Goal: Find specific page/section: Find specific page/section

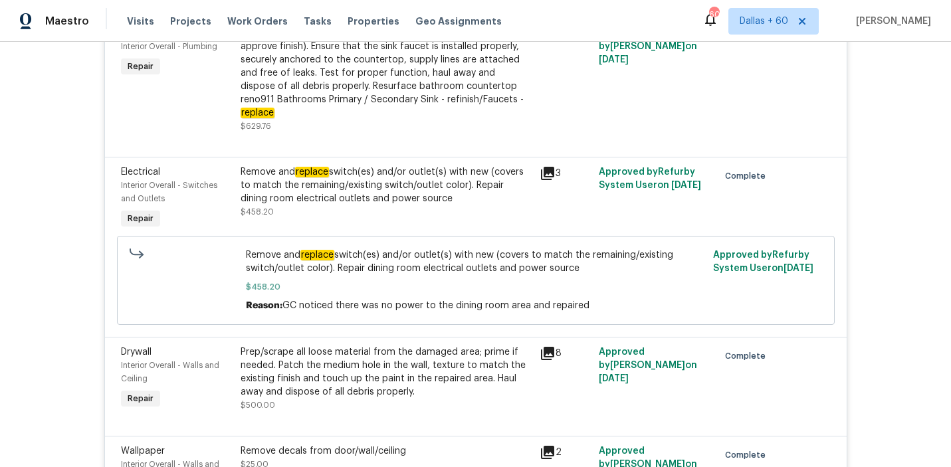
scroll to position [3744, 0]
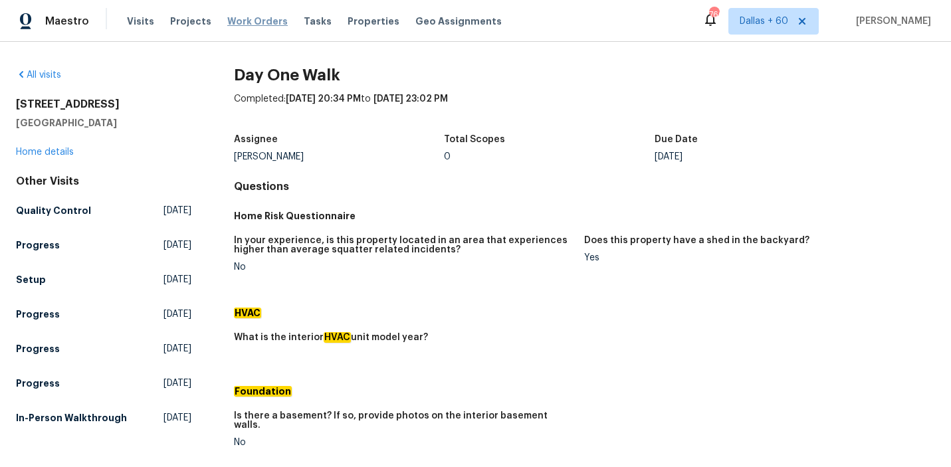
click at [256, 19] on span "Work Orders" at bounding box center [257, 21] width 60 height 13
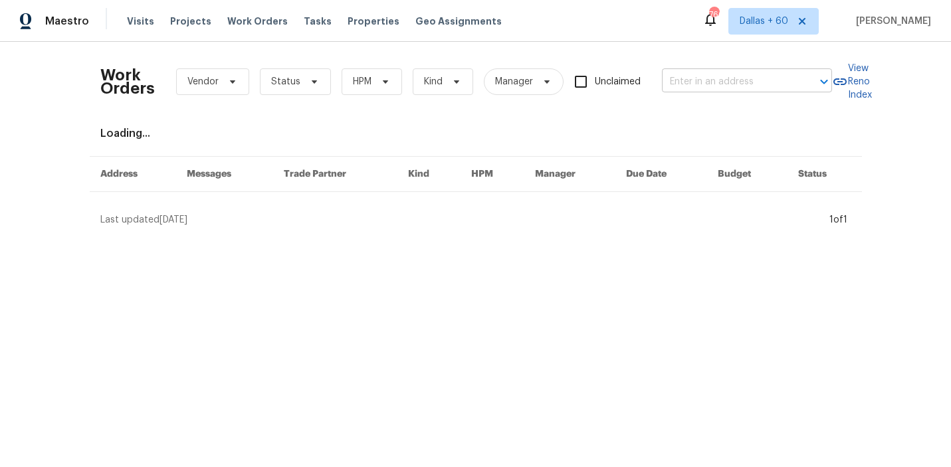
click at [701, 78] on input "text" at bounding box center [728, 82] width 133 height 21
paste input "[STREET_ADDRESS][PERSON_NAME]"
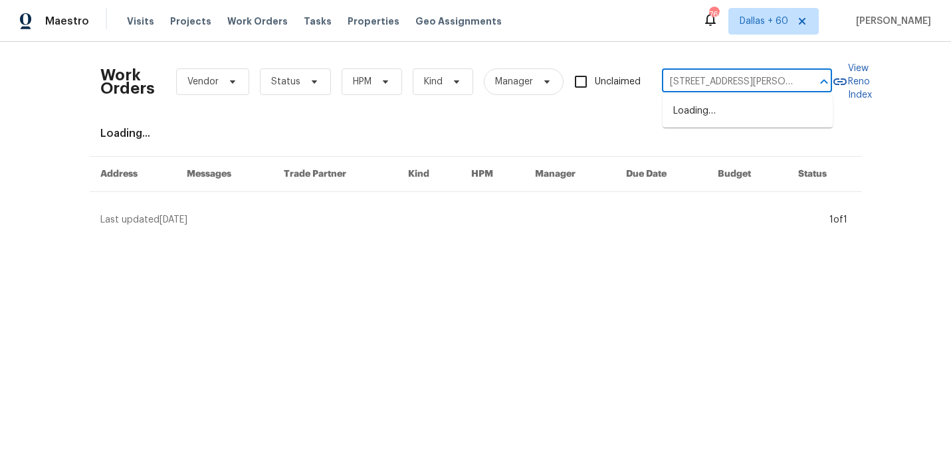
scroll to position [0, 58]
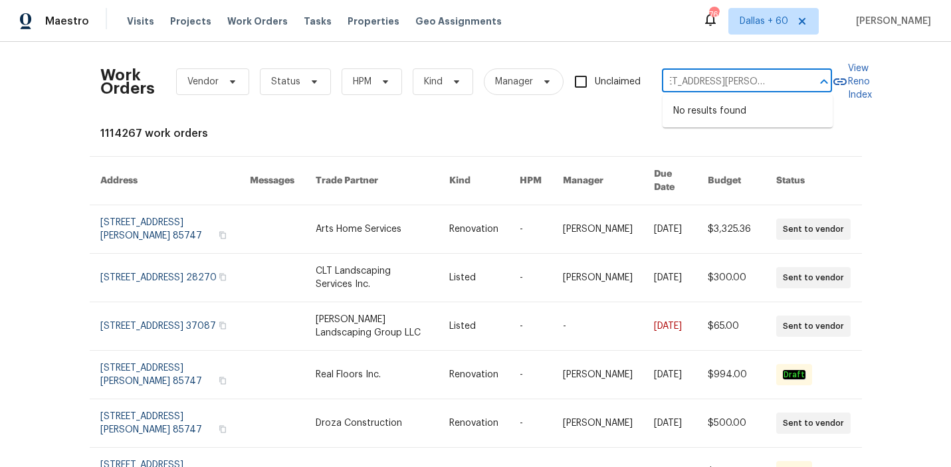
drag, startPoint x: 800, startPoint y: 80, endPoint x: 694, endPoint y: 80, distance: 106.3
click at [694, 80] on div "[STREET_ADDRESS][PERSON_NAME] ​" at bounding box center [747, 82] width 170 height 21
drag, startPoint x: 681, startPoint y: 81, endPoint x: 796, endPoint y: 80, distance: 114.3
click at [796, 80] on div "[STREET_ADDRESS][PERSON_NAME] ​" at bounding box center [747, 82] width 170 height 21
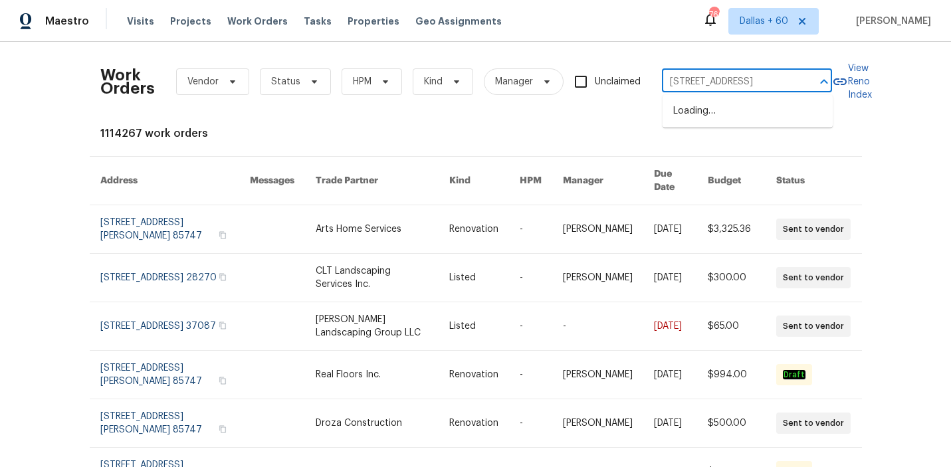
scroll to position [0, 0]
type input "[STREET_ADDRESS]"
click at [777, 117] on li "[STREET_ADDRESS][PERSON_NAME]" at bounding box center [748, 118] width 170 height 36
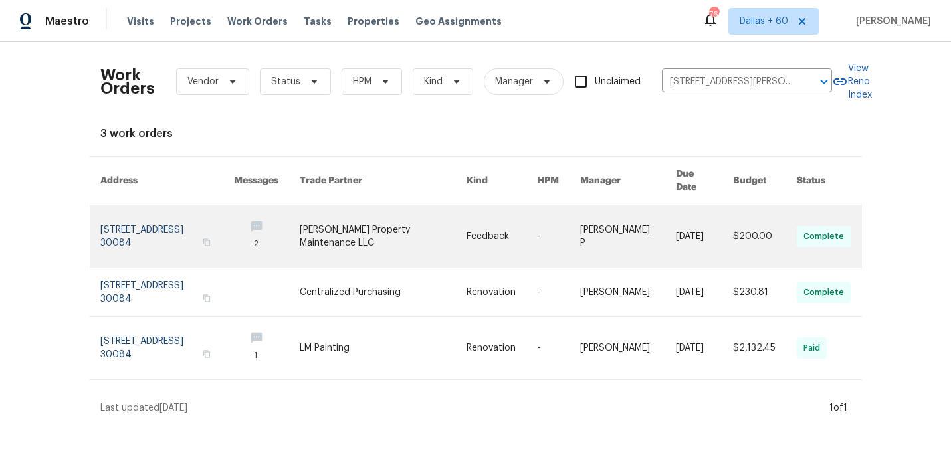
click at [300, 220] on link at bounding box center [267, 236] width 66 height 62
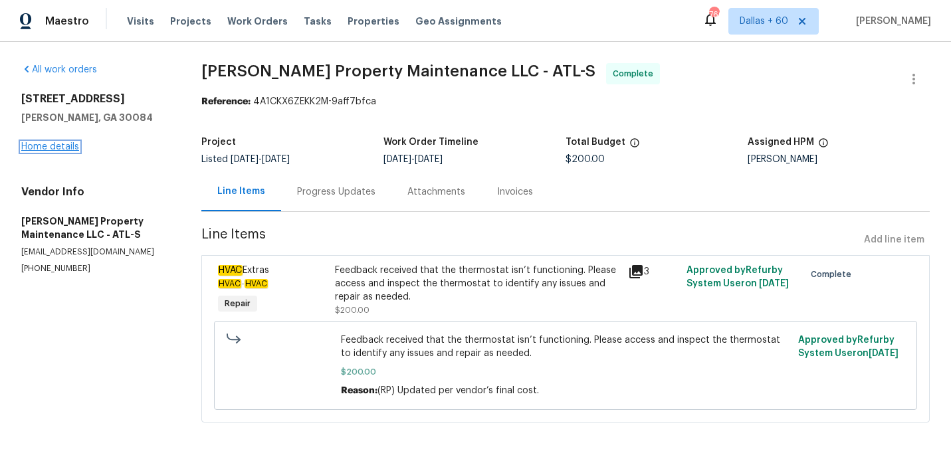
click at [60, 148] on link "Home details" at bounding box center [50, 146] width 58 height 9
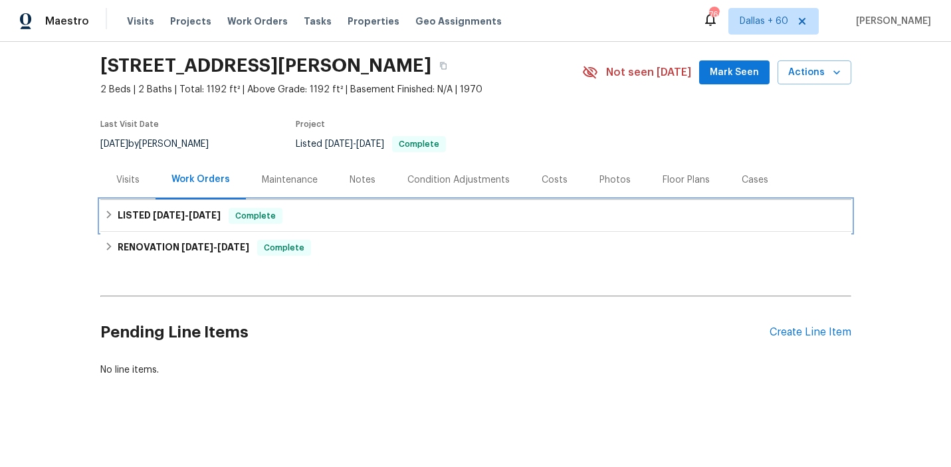
click at [362, 221] on div "LISTED [DATE] - [DATE] Complete" at bounding box center [475, 216] width 743 height 16
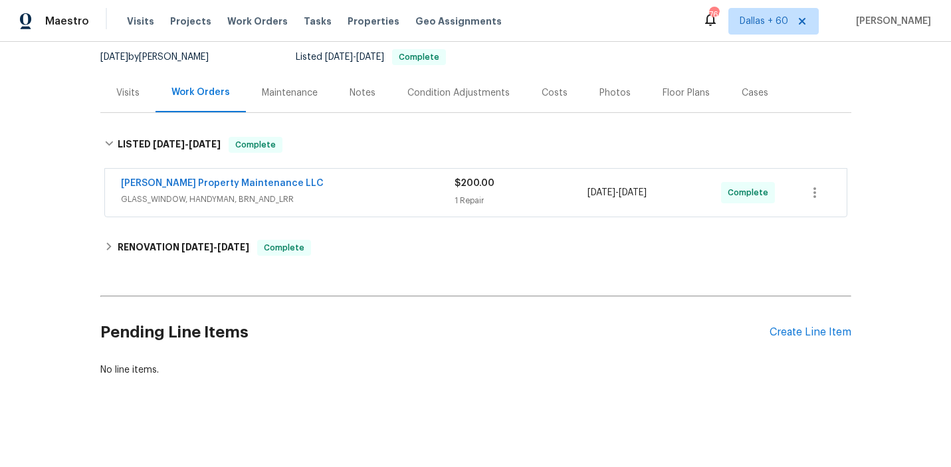
click at [366, 190] on div "[PERSON_NAME] Property Maintenance LLC" at bounding box center [288, 185] width 334 height 16
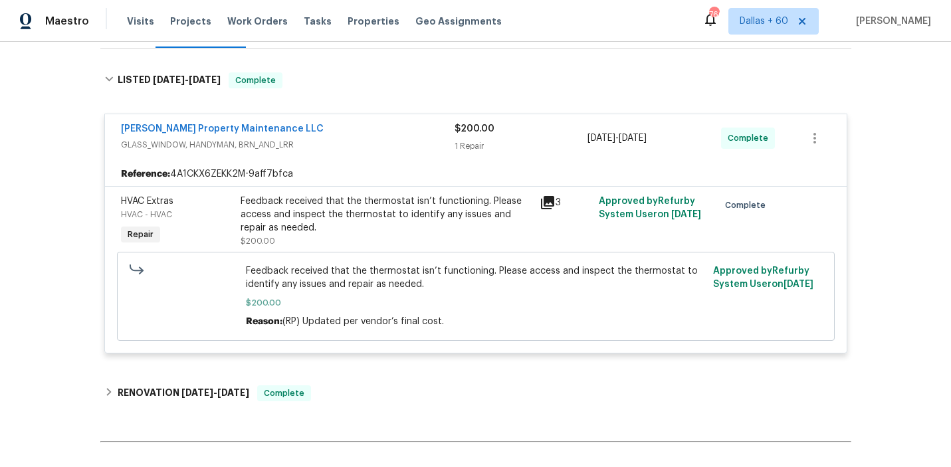
scroll to position [193, 0]
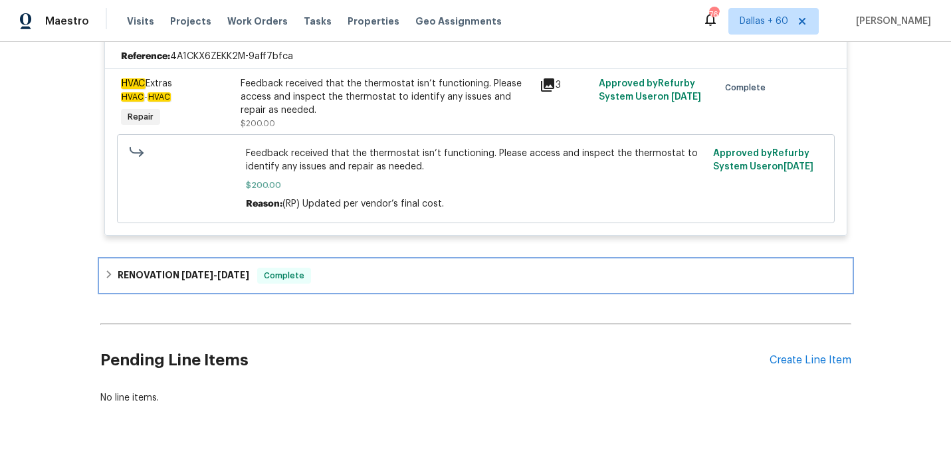
click at [350, 270] on div "RENOVATION [DATE] - [DATE] Complete" at bounding box center [475, 276] width 743 height 16
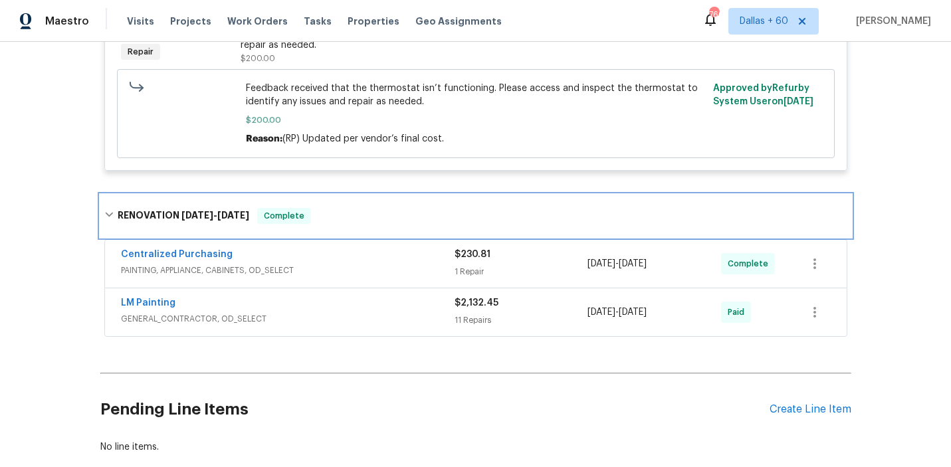
scroll to position [403, 0]
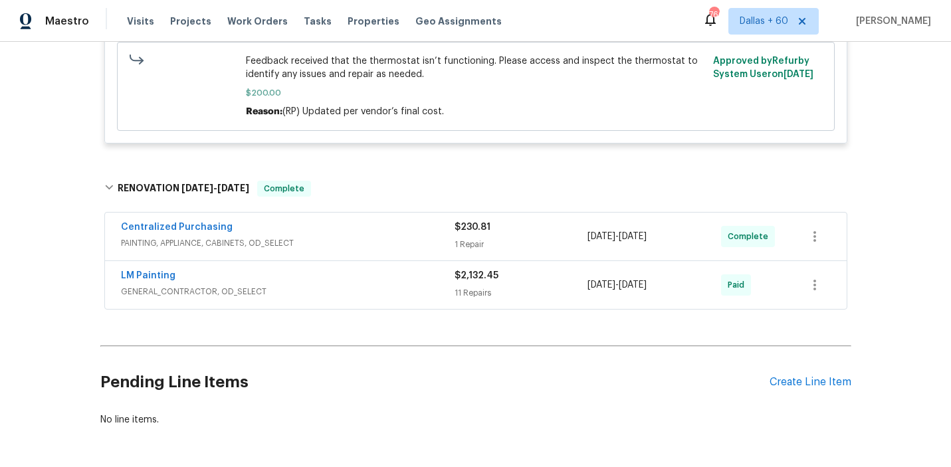
click at [352, 283] on div "LM Painting" at bounding box center [288, 277] width 334 height 16
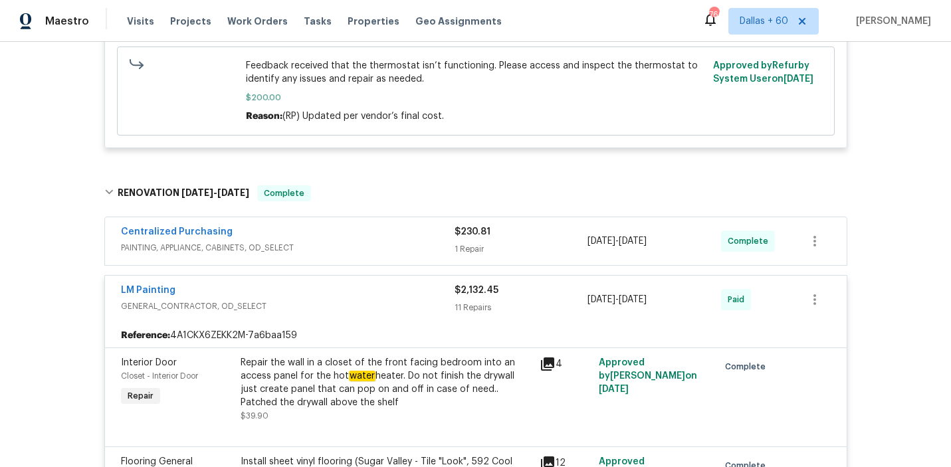
scroll to position [399, 0]
click at [336, 252] on span "PAINTING, APPLIANCE, CABINETS, OD_SELECT" at bounding box center [288, 247] width 334 height 13
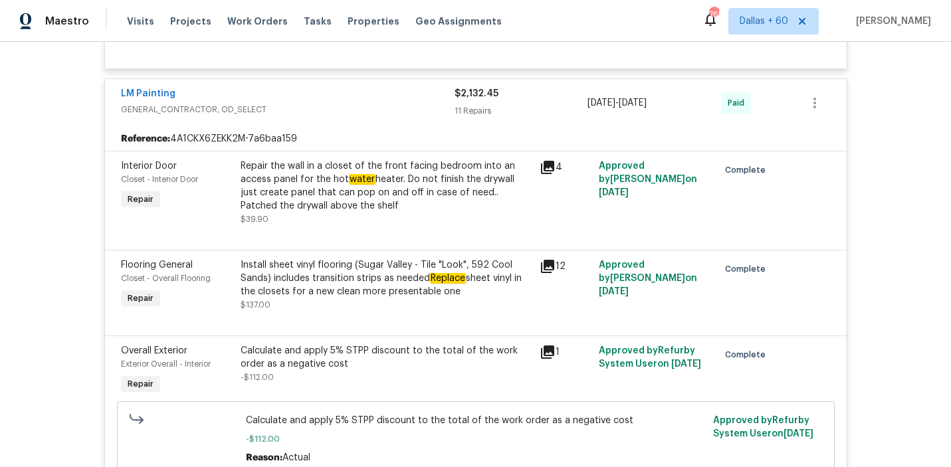
scroll to position [740, 0]
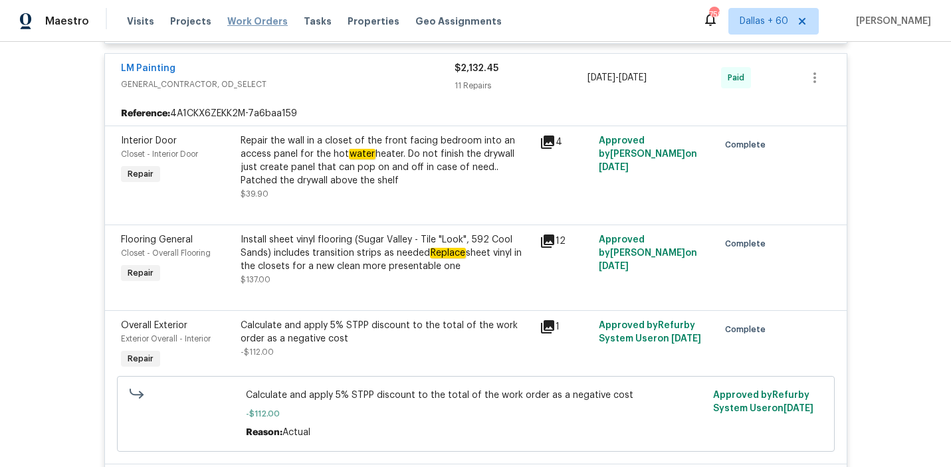
click at [259, 21] on span "Work Orders" at bounding box center [257, 21] width 60 height 13
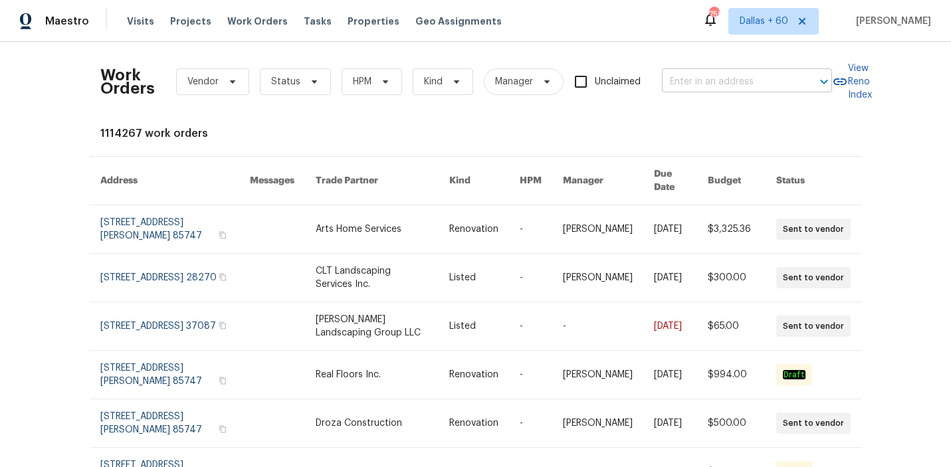
click at [682, 80] on input "text" at bounding box center [728, 82] width 133 height 21
paste input "[GEOGRAPHIC_DATA][STREET_ADDRESS]"
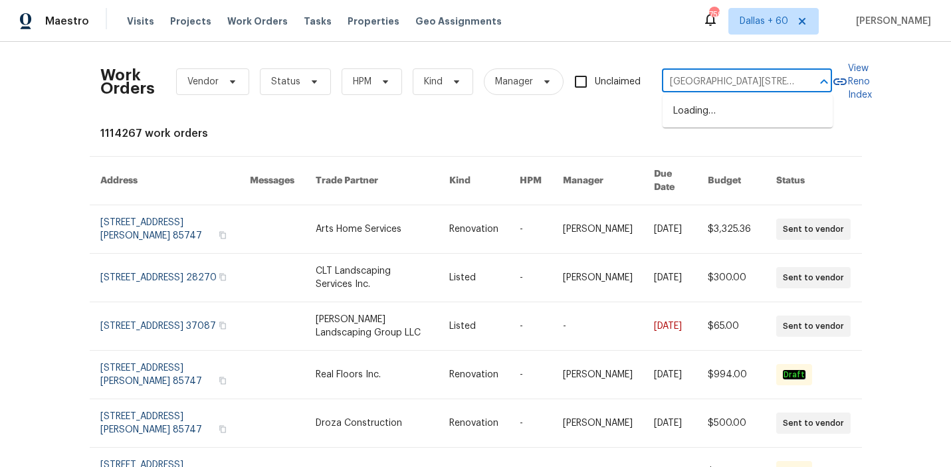
scroll to position [0, 68]
type input "[GEOGRAPHIC_DATA][STREET_ADDRESS]"
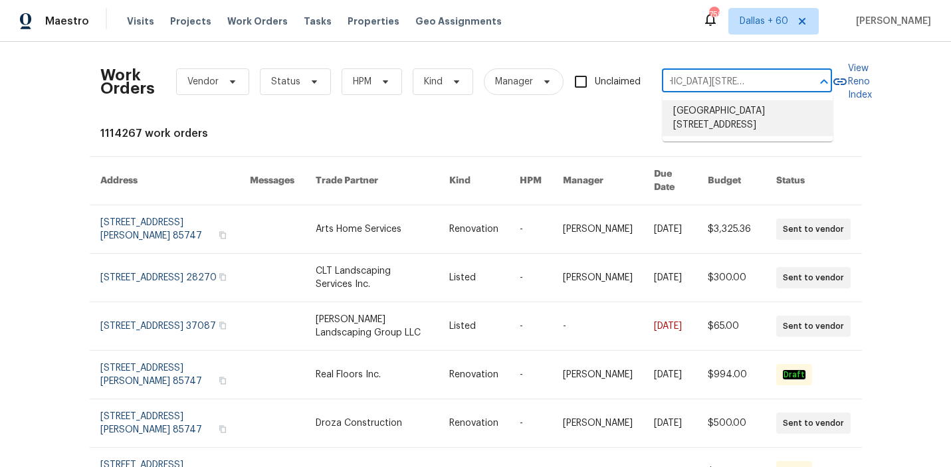
click at [705, 114] on li "[GEOGRAPHIC_DATA][STREET_ADDRESS]" at bounding box center [748, 118] width 170 height 36
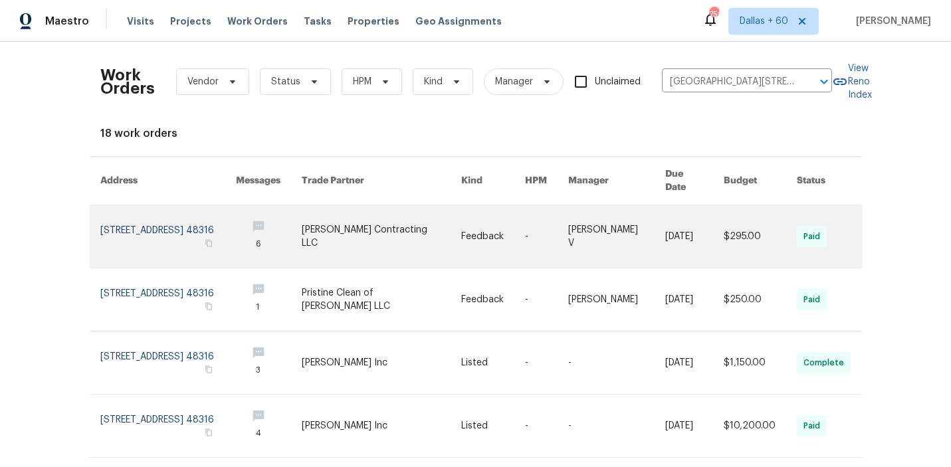
click at [377, 226] on link at bounding box center [382, 236] width 160 height 62
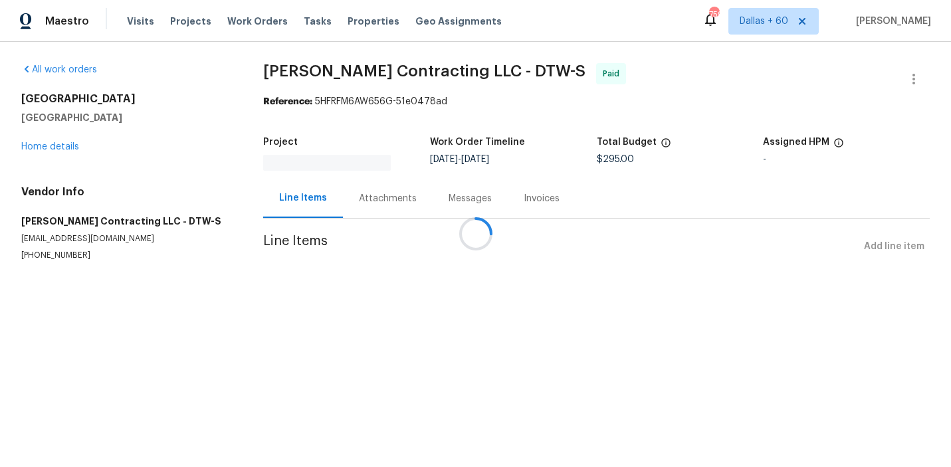
click at [58, 146] on div at bounding box center [475, 233] width 951 height 467
click at [46, 145] on div at bounding box center [475, 233] width 951 height 467
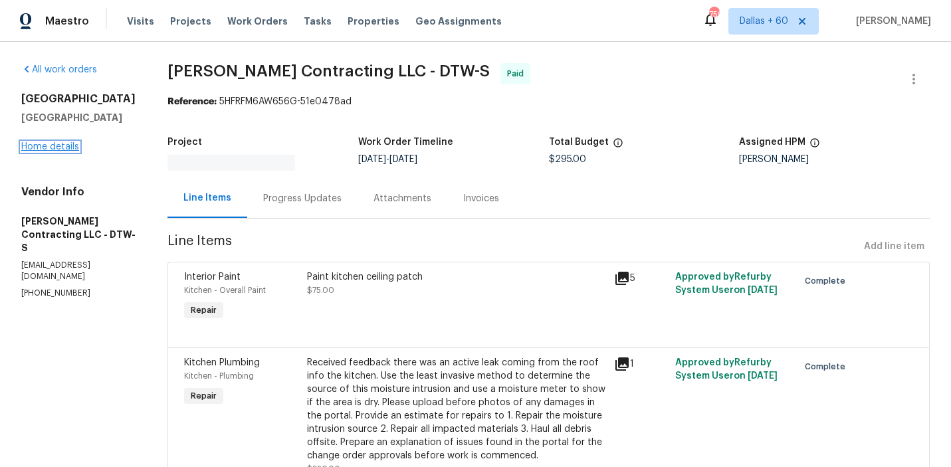
click at [41, 144] on link "Home details" at bounding box center [50, 146] width 58 height 9
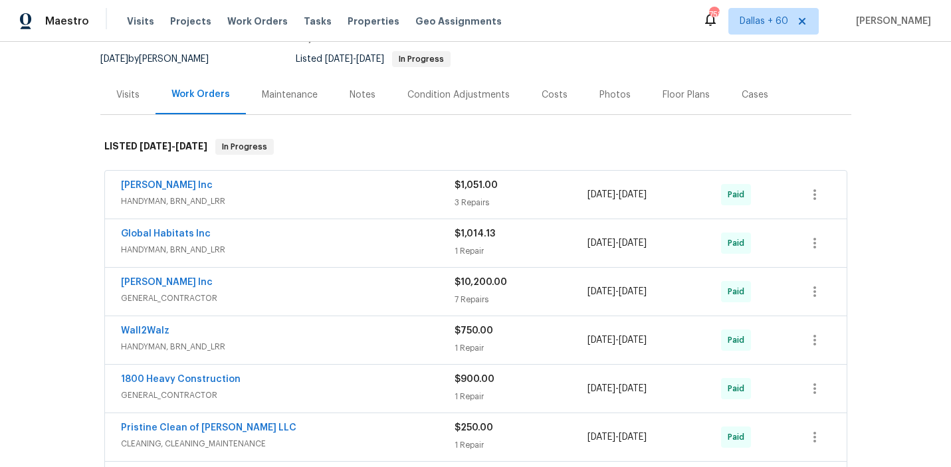
scroll to position [120, 0]
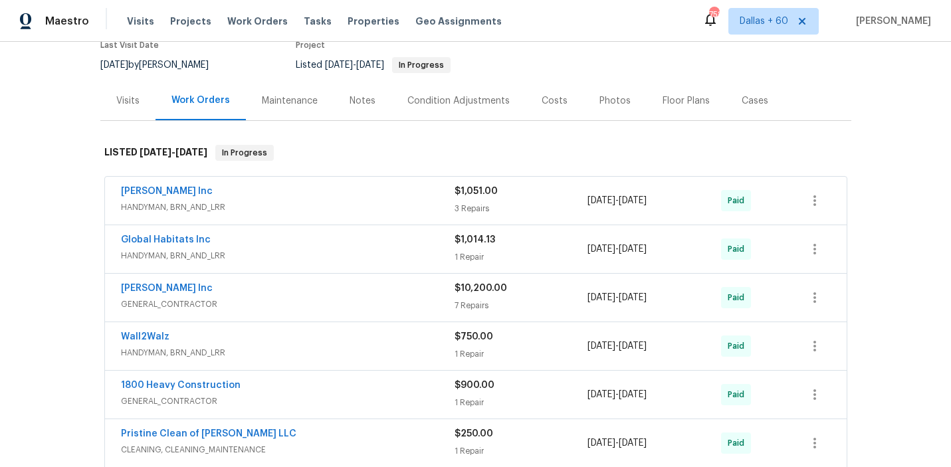
click at [338, 204] on span "HANDYMAN, BRN_AND_LRR" at bounding box center [288, 207] width 334 height 13
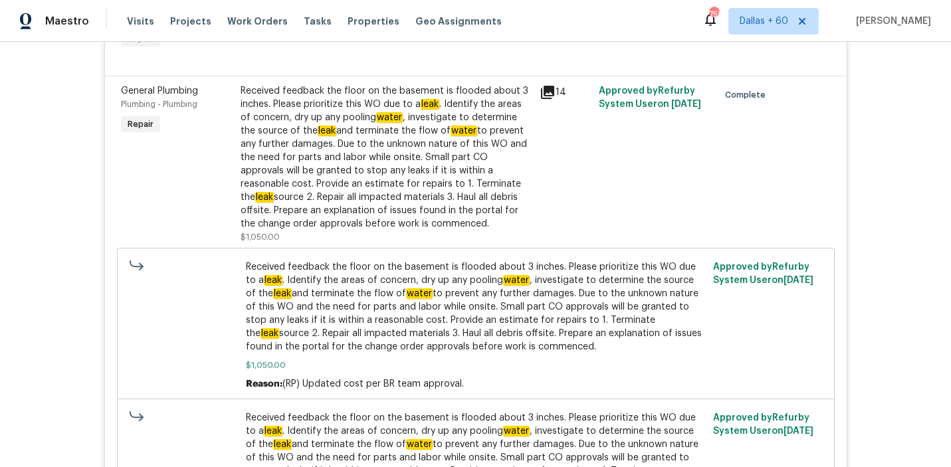
scroll to position [475, 0]
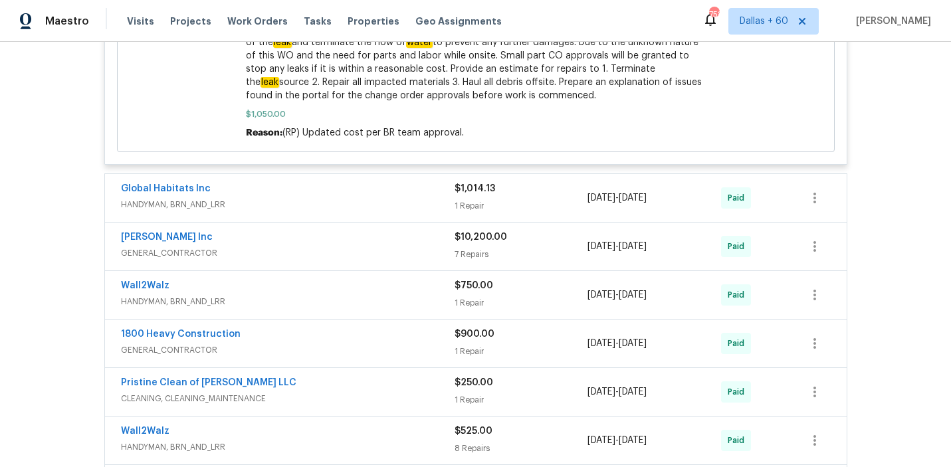
click at [338, 204] on span "HANDYMAN, BRN_AND_LRR" at bounding box center [288, 204] width 334 height 13
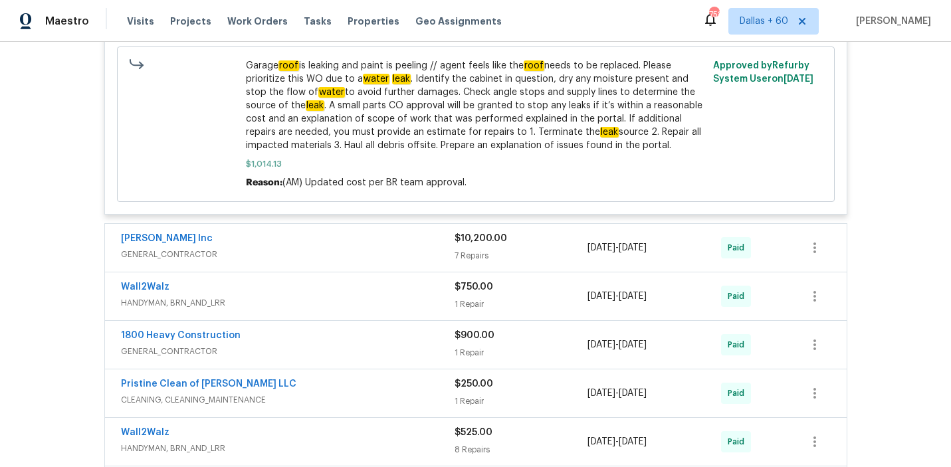
scroll to position [1400, 0]
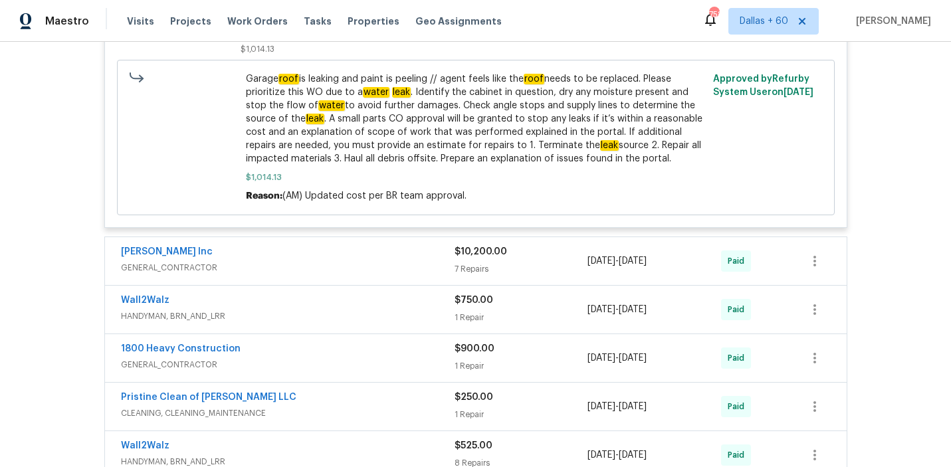
click at [344, 261] on span "GENERAL_CONTRACTOR" at bounding box center [288, 267] width 334 height 13
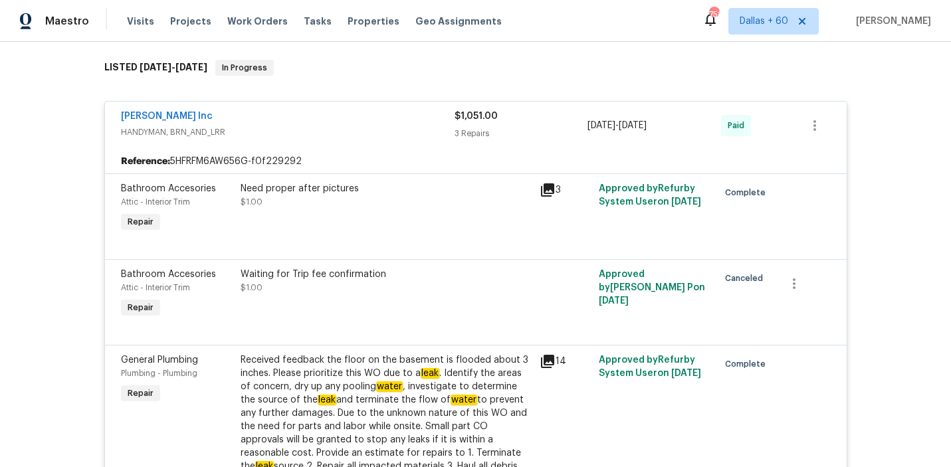
scroll to position [201, 0]
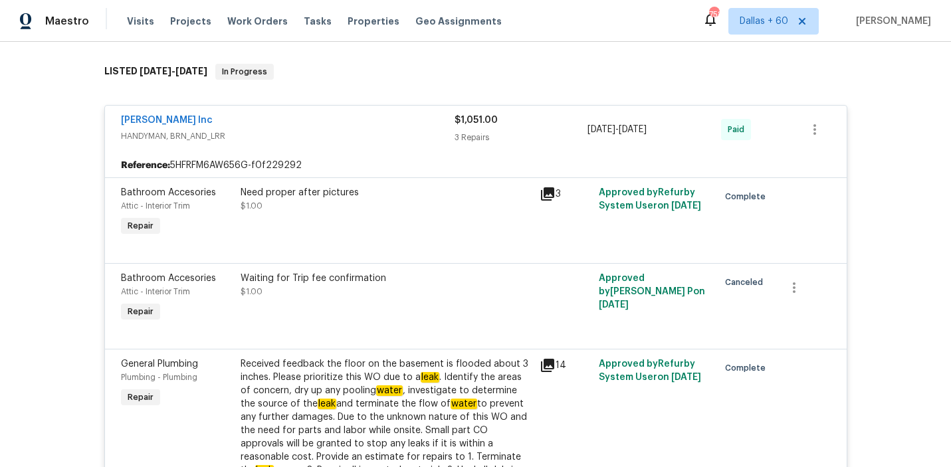
click at [396, 129] on div "[PERSON_NAME] Inc" at bounding box center [288, 122] width 334 height 16
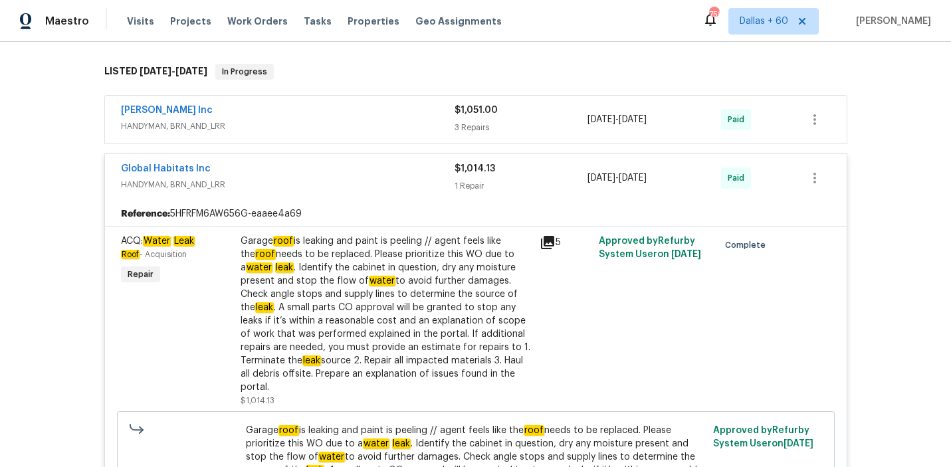
click at [338, 177] on div "Global Habitats Inc" at bounding box center [288, 170] width 334 height 16
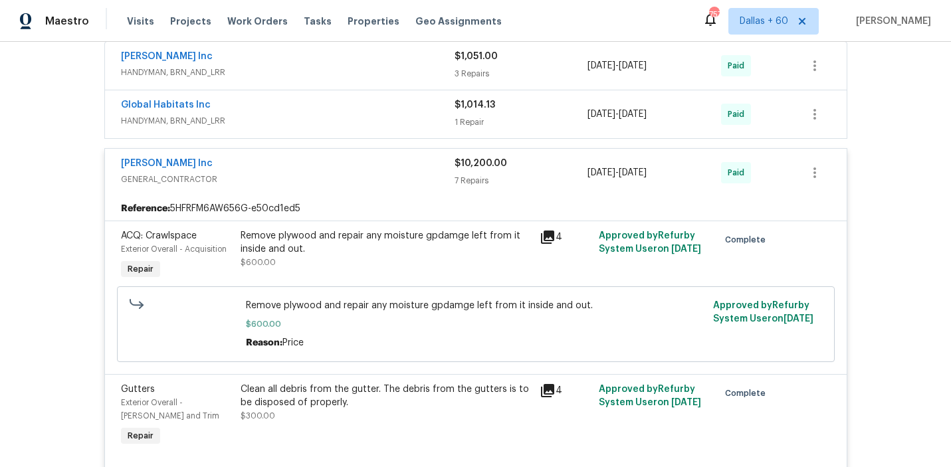
scroll to position [0, 0]
